Goal: Transaction & Acquisition: Download file/media

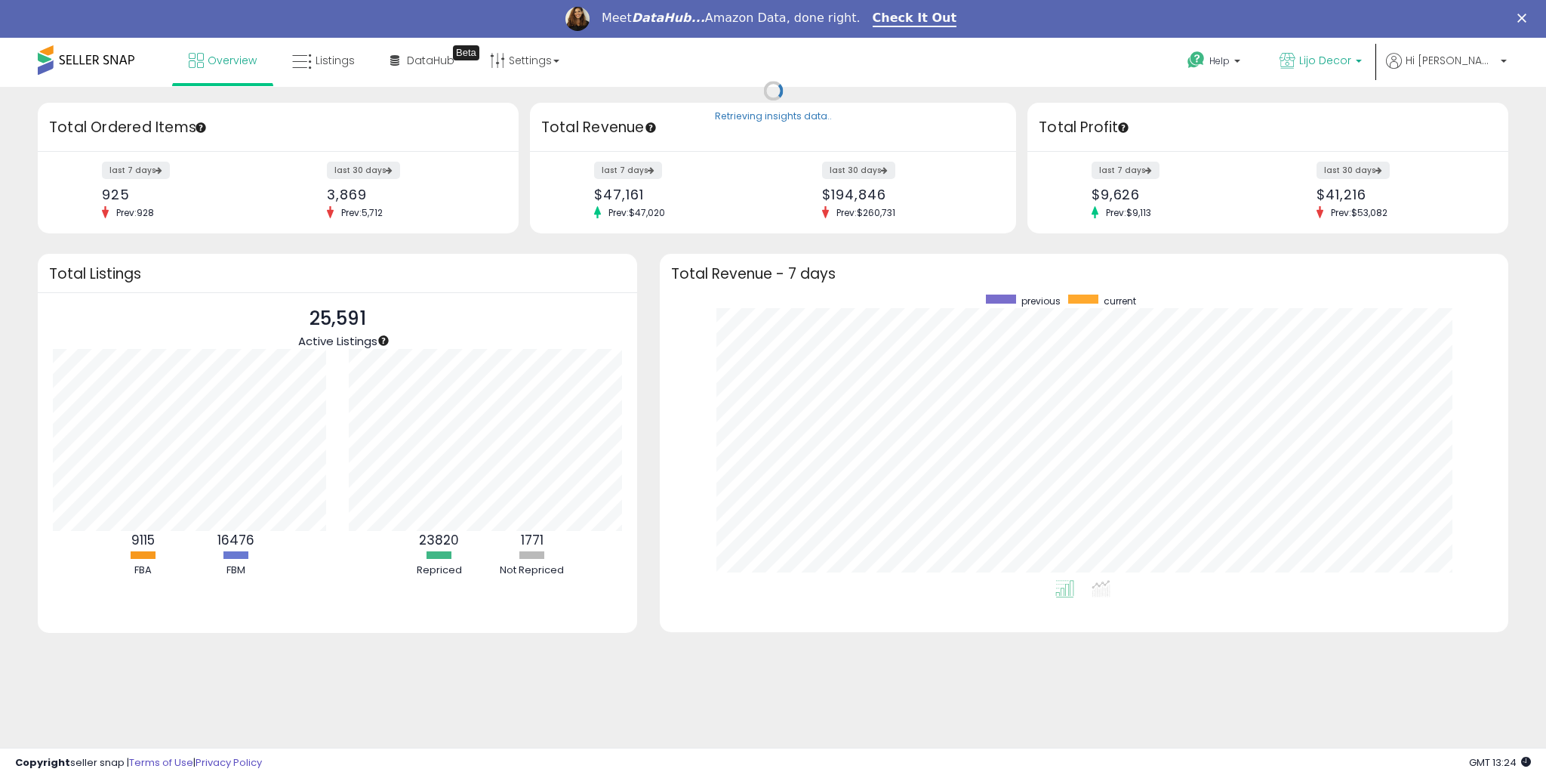
click at [1362, 60] on p "Lijo Decor" at bounding box center [1321, 62] width 82 height 19
click at [1456, 62] on span "Hi [PERSON_NAME]" at bounding box center [1451, 60] width 91 height 15
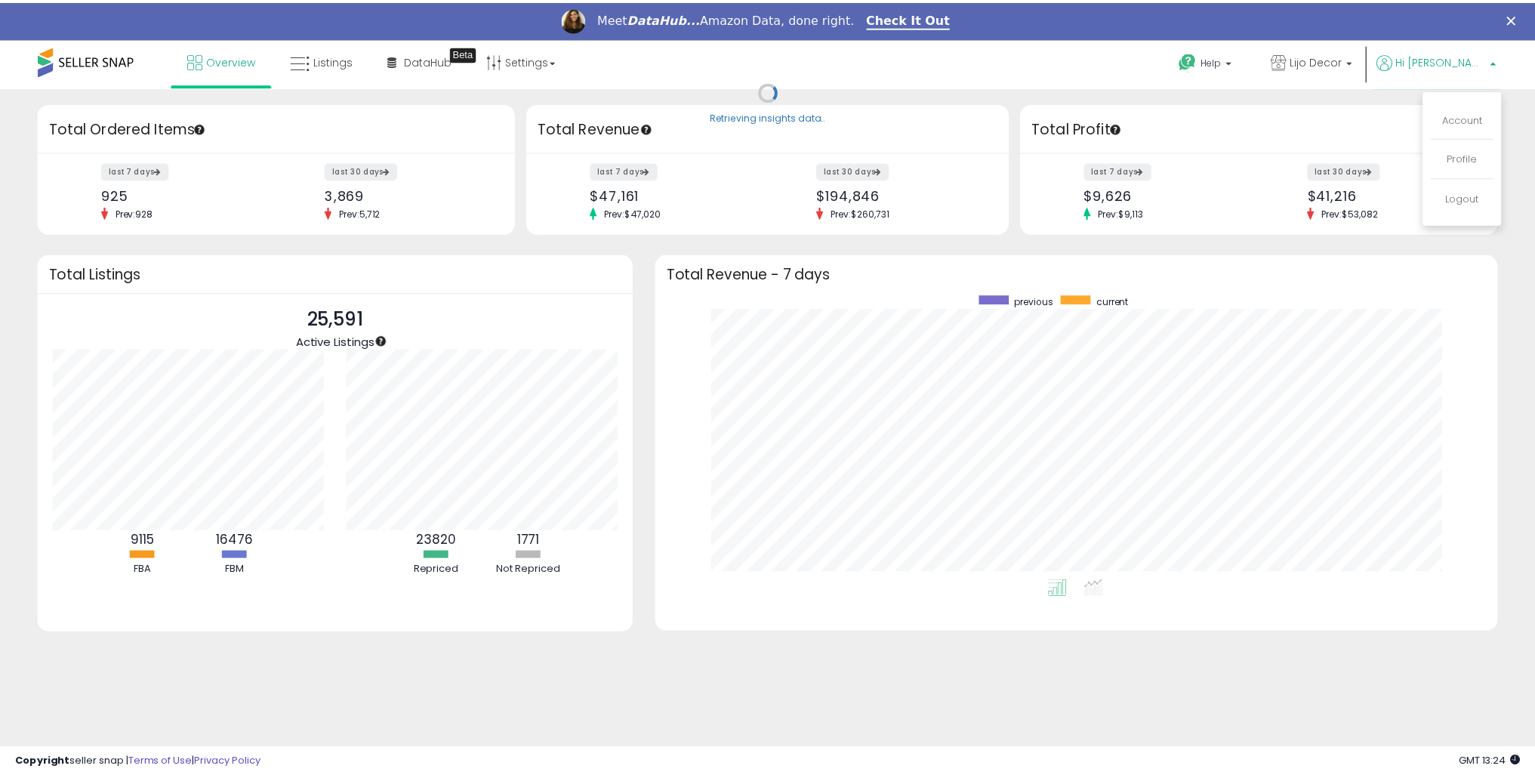
scroll to position [754720, 754194]
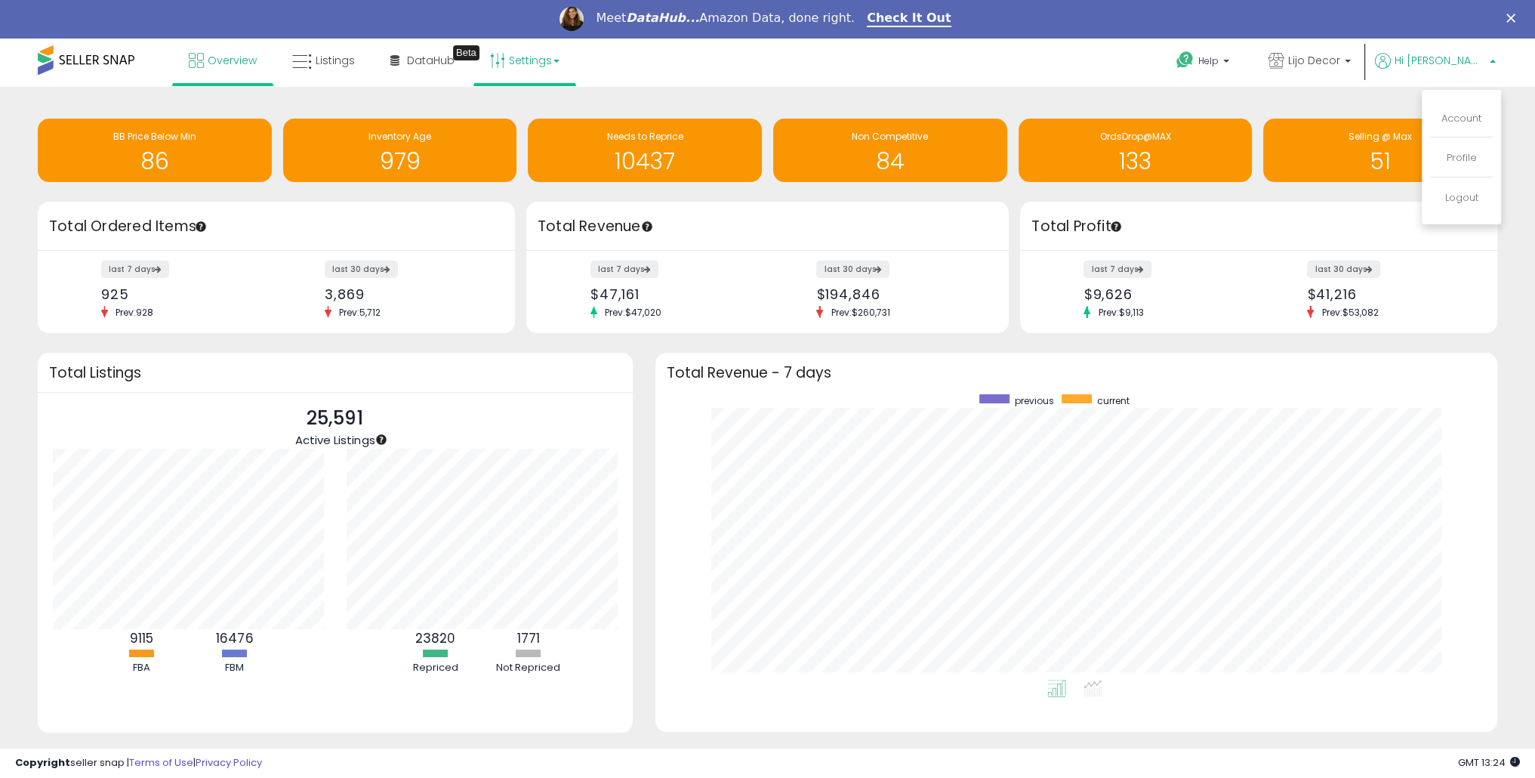
click at [533, 57] on link "Settings" at bounding box center [525, 60] width 92 height 45
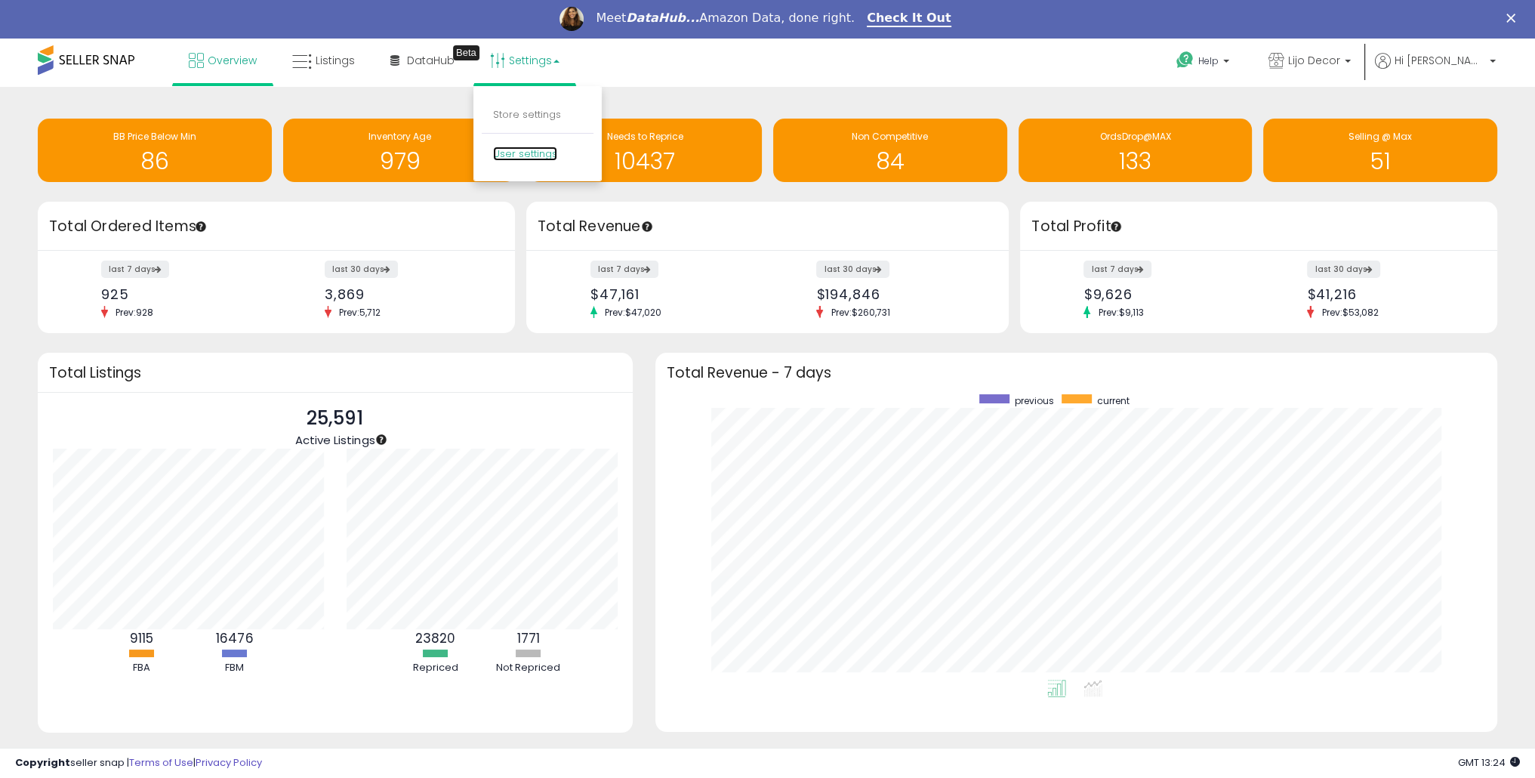
click at [524, 156] on link "User settings" at bounding box center [525, 153] width 64 height 14
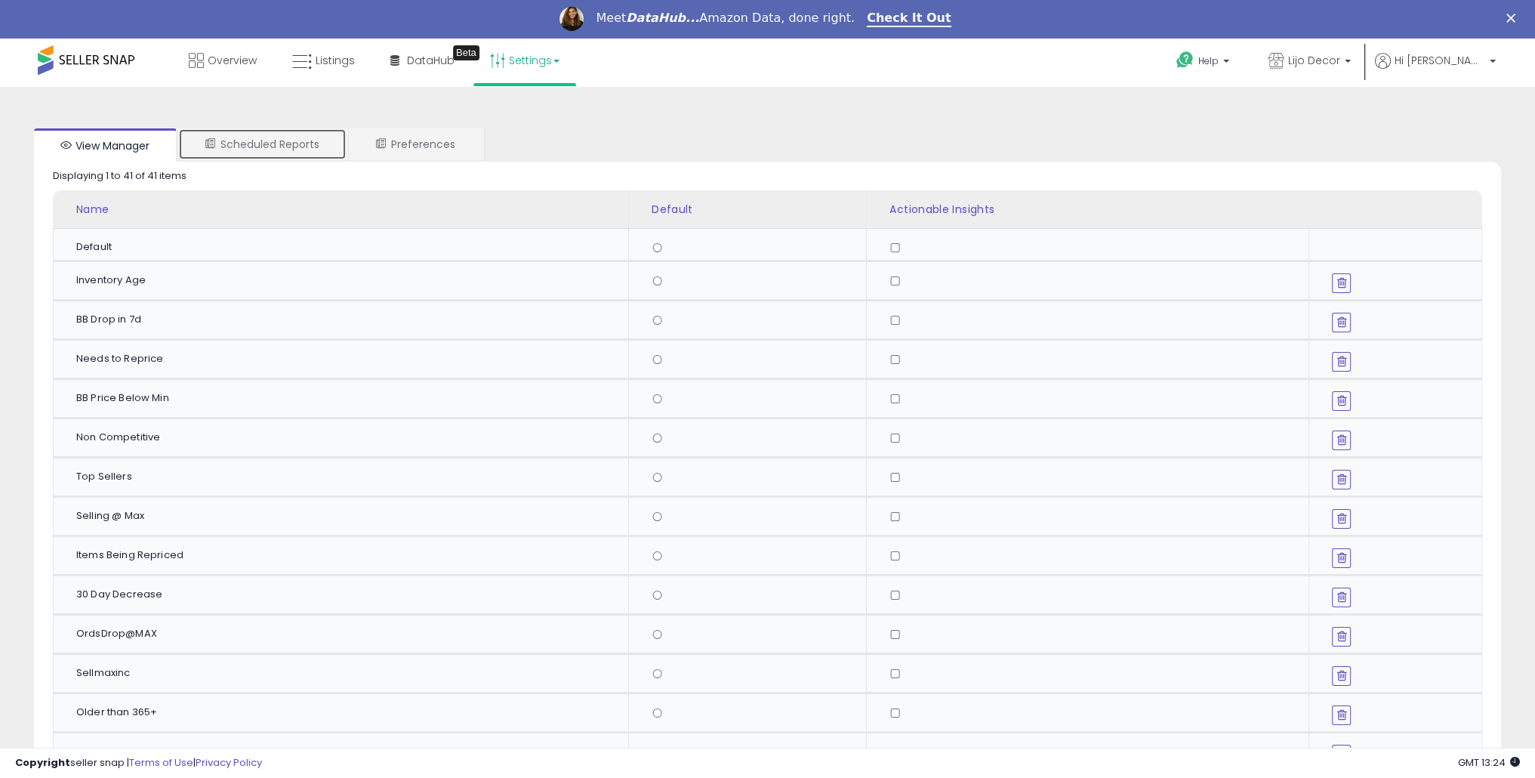
click at [220, 138] on link "Scheduled Reports" at bounding box center [262, 144] width 168 height 32
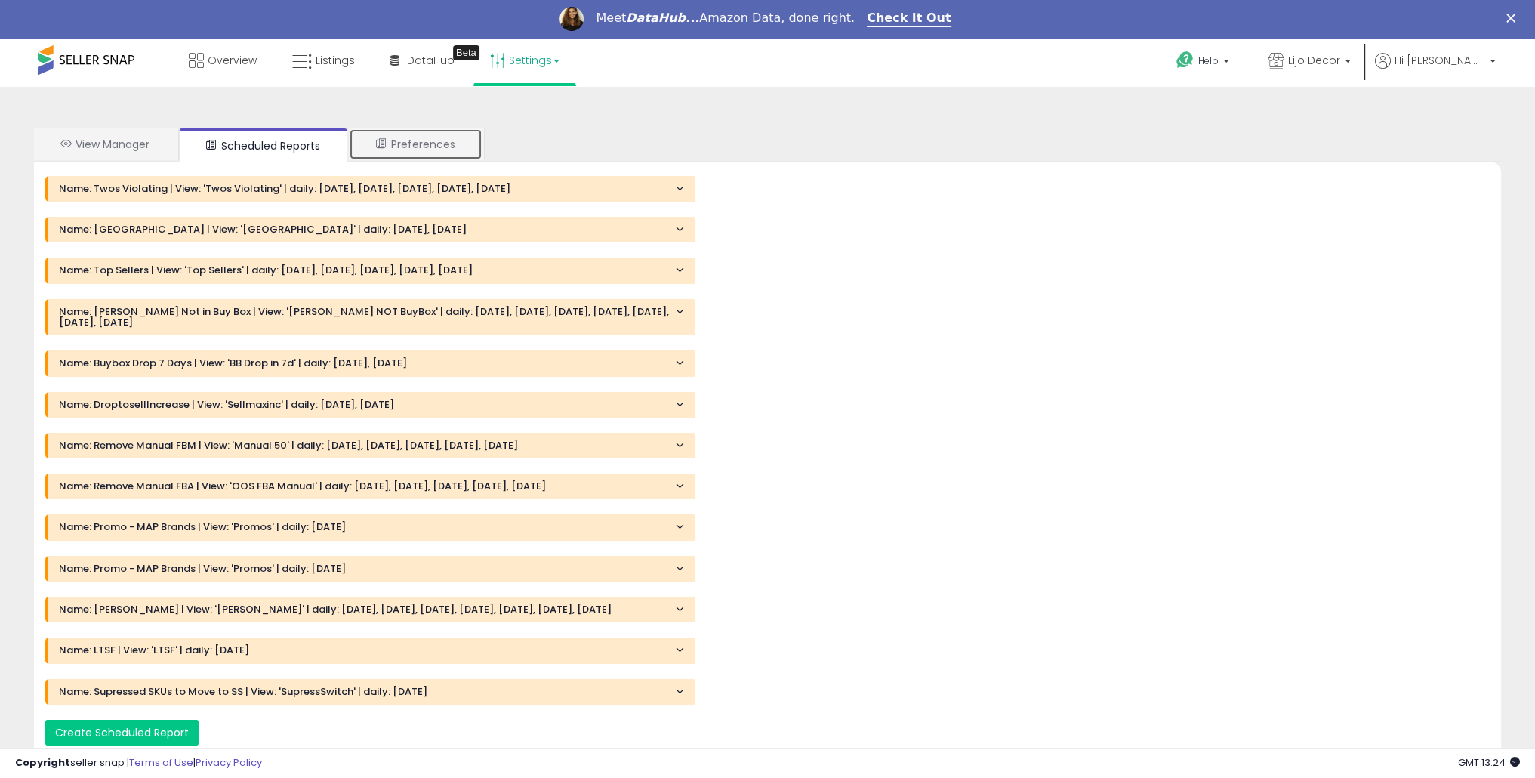
click at [415, 143] on link "Preferences" at bounding box center [416, 144] width 134 height 32
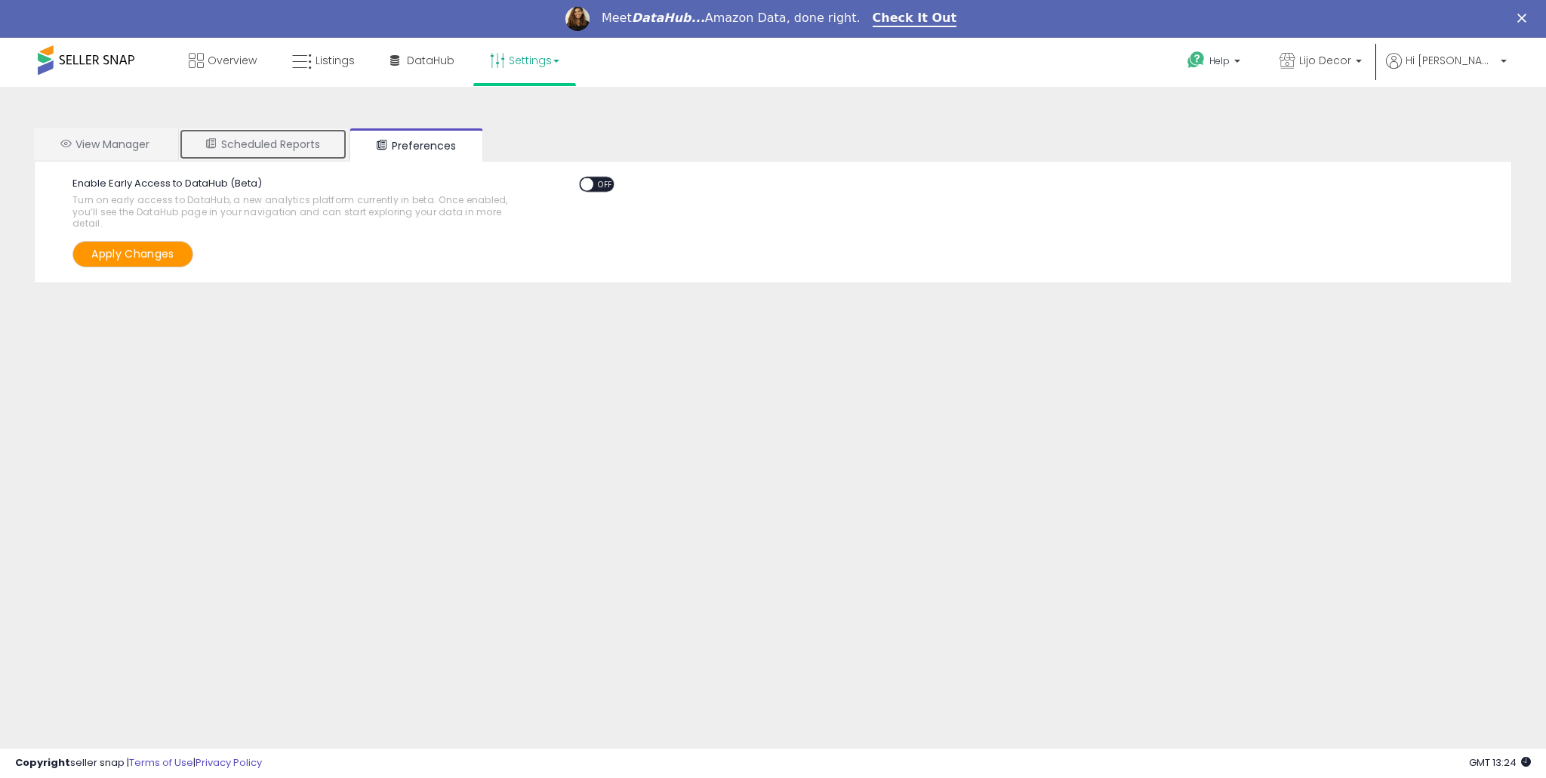
click at [270, 141] on link "Scheduled Reports" at bounding box center [263, 144] width 168 height 32
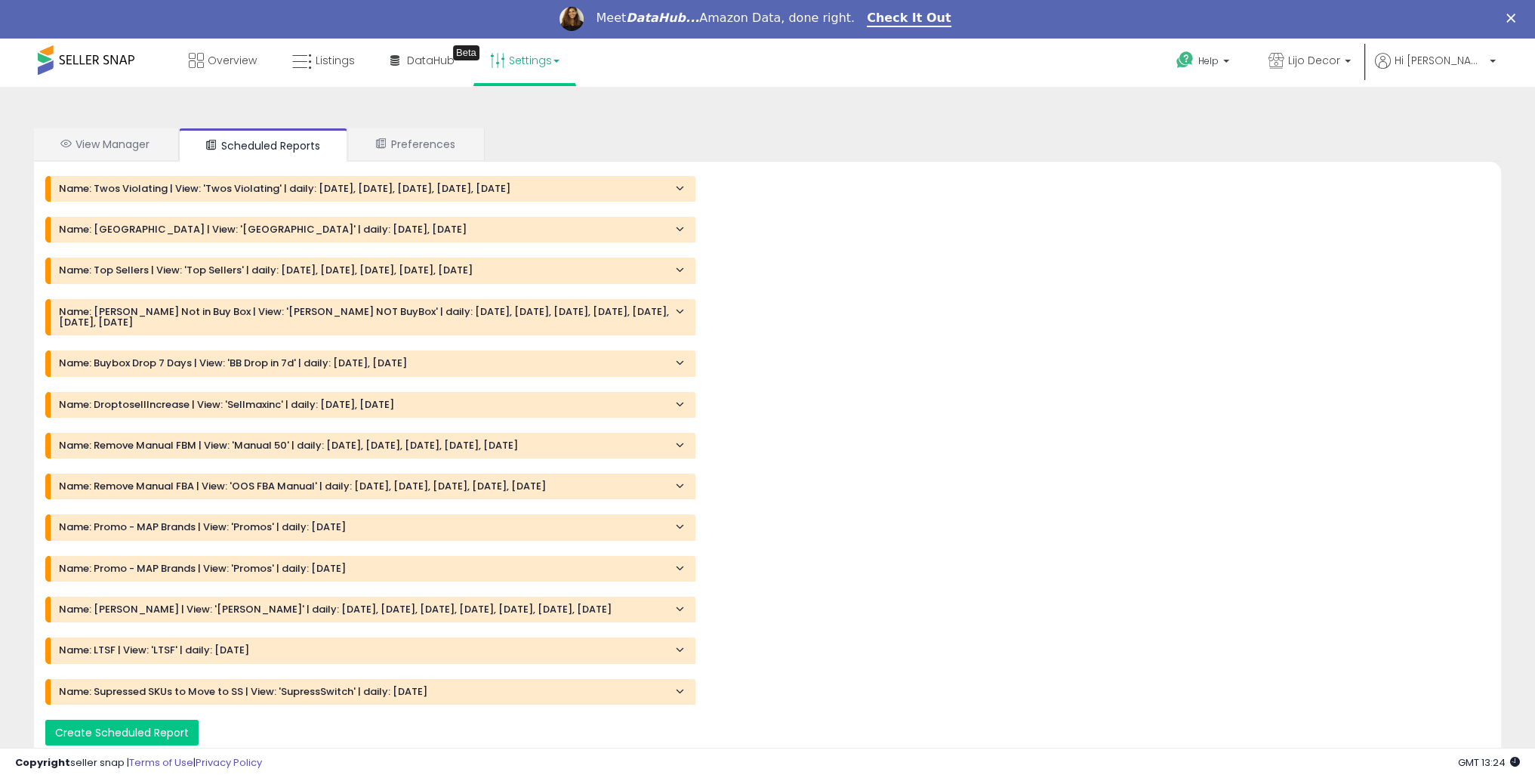
click at [1475, 47] on ul "Help Contact Support Search Knowledge Hub Request a Feature API Documentation H…" at bounding box center [1330, 62] width 342 height 49
click at [1466, 68] on p "Hi [PERSON_NAME]" at bounding box center [1435, 62] width 121 height 19
click at [1340, 67] on span "Lijo Decor" at bounding box center [1314, 60] width 52 height 15
click at [1456, 60] on span "Hi [PERSON_NAME]" at bounding box center [1439, 60] width 91 height 15
click at [1456, 116] on link "Account" at bounding box center [1461, 118] width 40 height 14
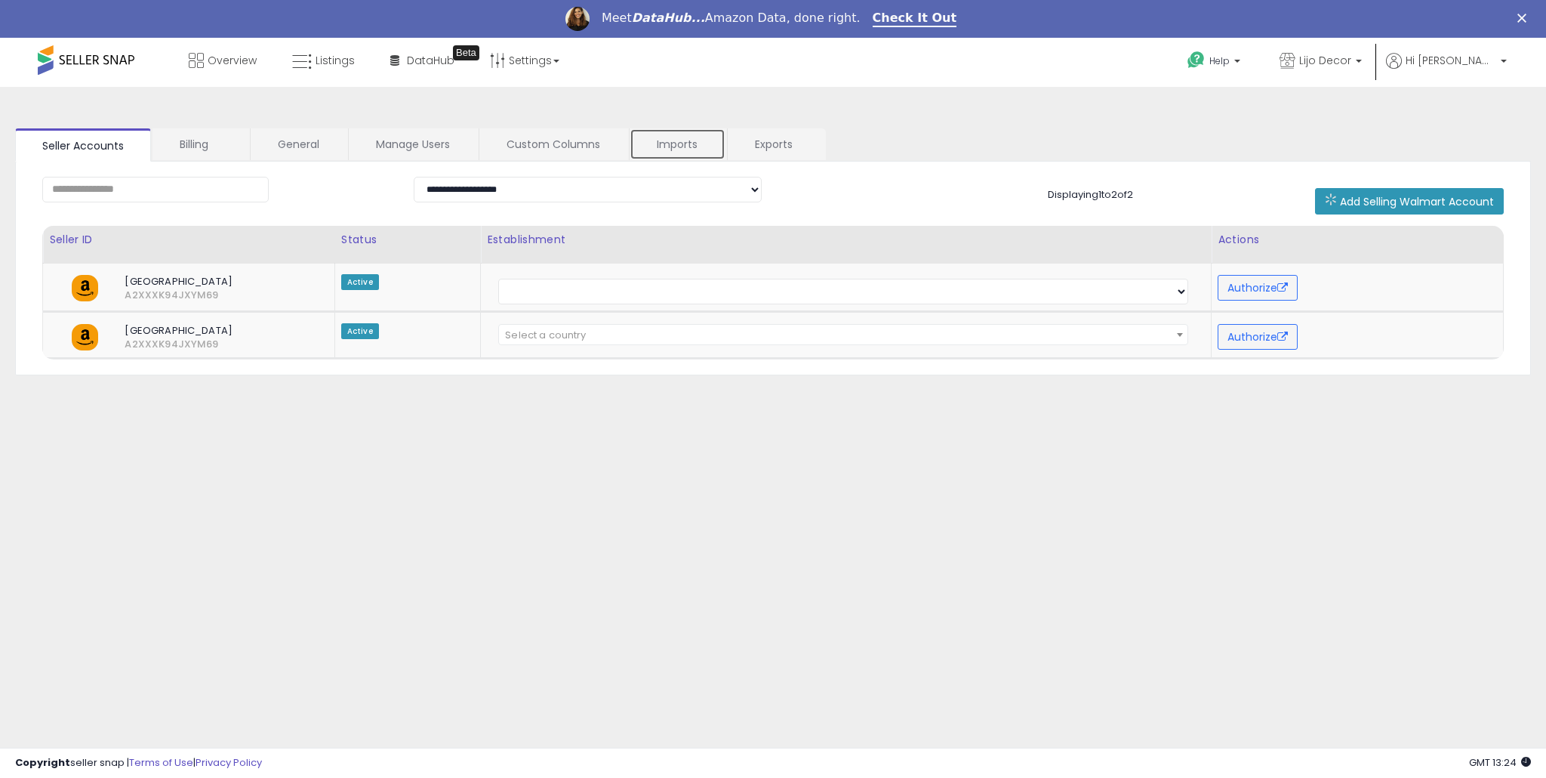
click at [658, 146] on link "Imports" at bounding box center [678, 144] width 96 height 32
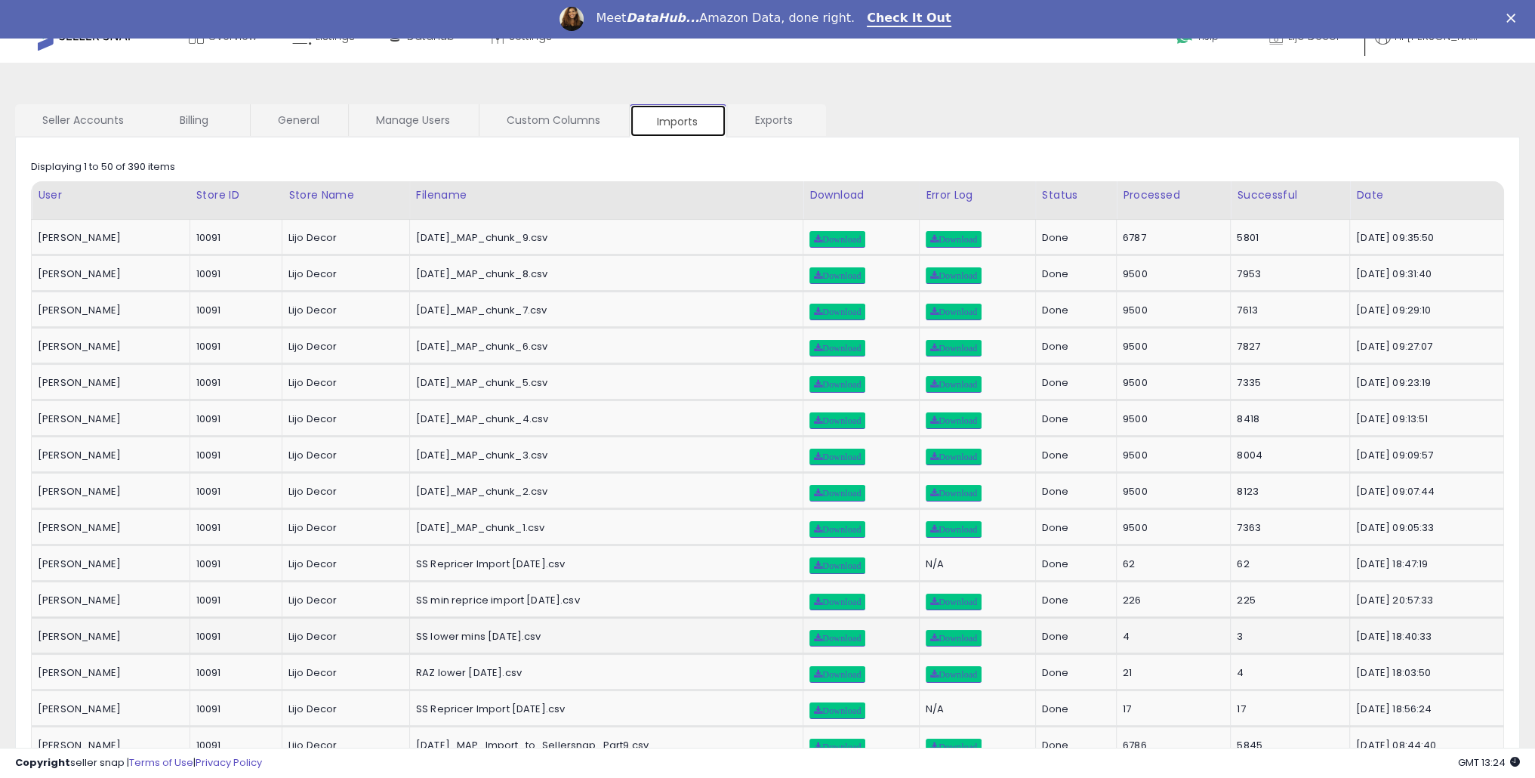
scroll to position [76, 0]
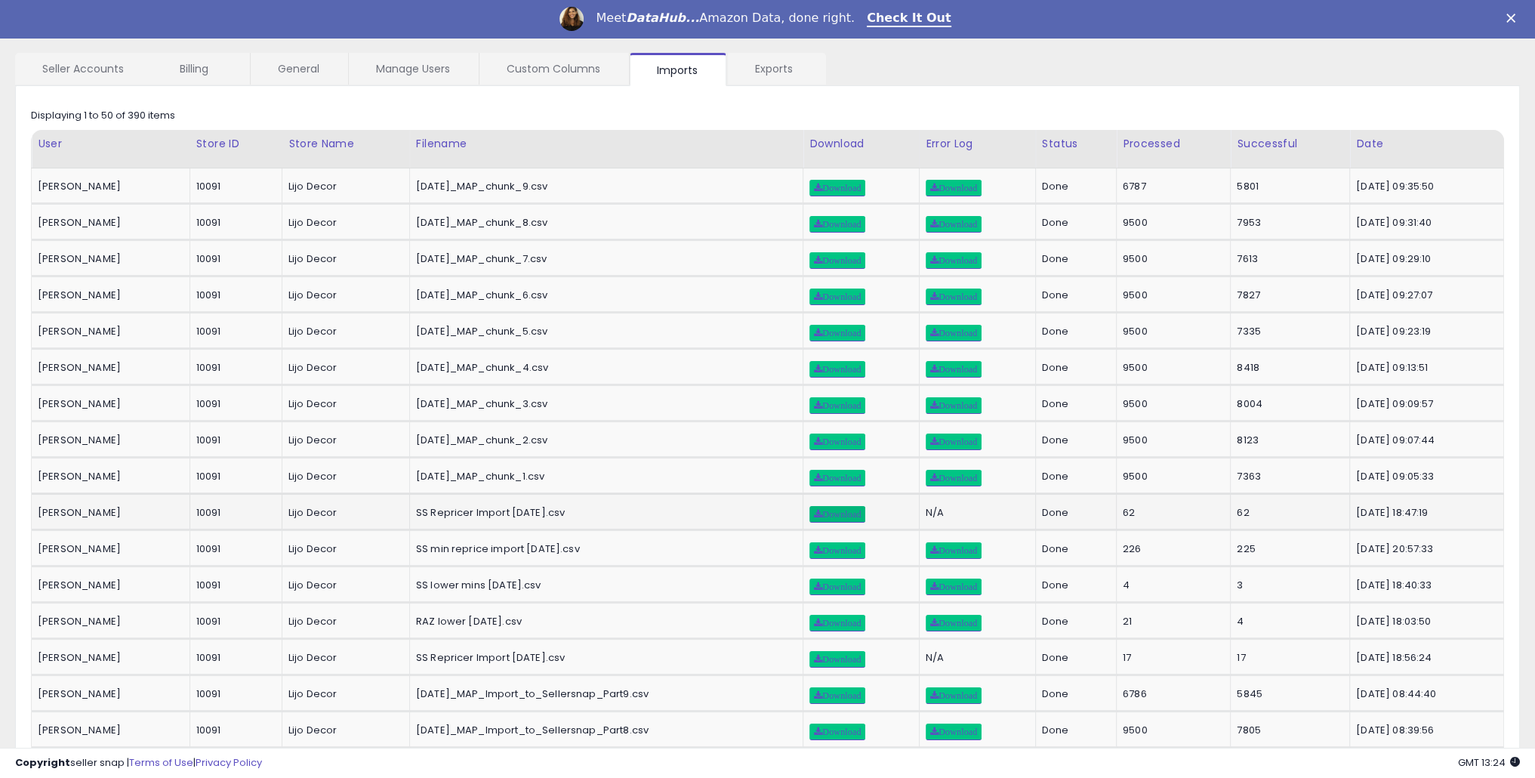
click at [814, 510] on span "Download" at bounding box center [837, 514] width 47 height 9
click at [814, 546] on span "Download" at bounding box center [837, 550] width 47 height 9
click at [432, 364] on div "09.12.25_MAP_chunk_4.csv" at bounding box center [603, 368] width 375 height 14
click at [814, 546] on span "Download" at bounding box center [837, 550] width 47 height 9
click at [814, 582] on span "Download" at bounding box center [837, 586] width 47 height 9
